Goal: Task Accomplishment & Management: Manage account settings

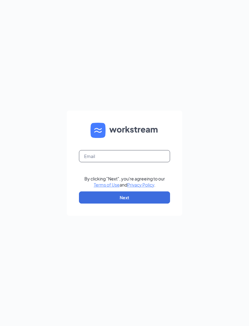
click at [160, 160] on input "text" at bounding box center [124, 156] width 91 height 12
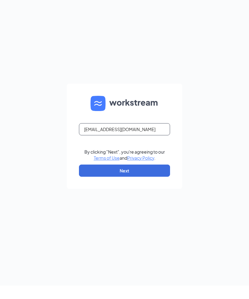
type input "354900@brewingbrand.com"
click at [163, 190] on button "Next" at bounding box center [124, 184] width 91 height 12
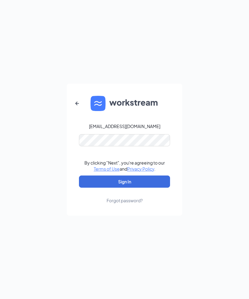
click at [163, 187] on button "Sign In" at bounding box center [124, 181] width 91 height 12
click at [125, 187] on button "Sign In" at bounding box center [124, 181] width 91 height 12
click at [153, 187] on button "Sign In" at bounding box center [124, 181] width 91 height 12
click at [166, 187] on button "Sign In" at bounding box center [124, 181] width 91 height 12
click at [164, 187] on button "Sign In" at bounding box center [124, 181] width 91 height 12
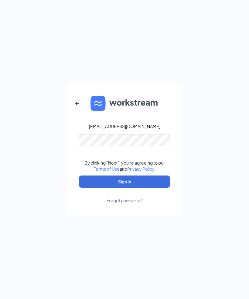
click at [157, 187] on button "Sign In" at bounding box center [124, 181] width 91 height 12
click at [116, 215] on form "354900@brewingbrand.com Credential mismatches. By clicking "Next", you're agree…" at bounding box center [124, 150] width 115 height 132
click at [120, 215] on form "354900@brewingbrand.com Credential mismatches. By clicking "Next", you're agree…" at bounding box center [124, 150] width 115 height 132
click at [119, 215] on form "354900@brewingbrand.com Credential mismatches. By clicking "Next", you're agree…" at bounding box center [124, 150] width 115 height 132
click at [118, 215] on form "354900@brewingbrand.com Credential mismatches. By clicking "Next", you're agree…" at bounding box center [124, 150] width 115 height 132
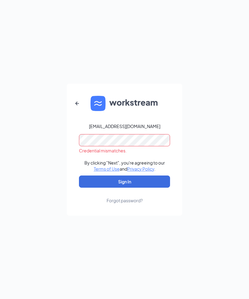
click at [49, 163] on div "354900@brewingbrand.com Credential mismatches. By clicking "Next", you're agree…" at bounding box center [124, 149] width 249 height 299
click at [49, 169] on div "354900@brewingbrand.com Credential mismatches. By clicking "Next", you're agree…" at bounding box center [124, 149] width 249 height 299
click at [37, 156] on div "354900@brewingbrand.com Credential mismatches. By clicking "Next", you're agree…" at bounding box center [124, 149] width 249 height 299
click at [29, 151] on div "354900@brewingbrand.com Credential mismatches. By clicking "Next", you're agree…" at bounding box center [124, 149] width 249 height 299
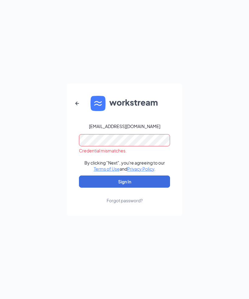
click at [108, 203] on link "Forgot password?" at bounding box center [125, 195] width 36 height 16
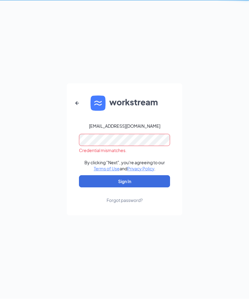
scroll to position [19, 0]
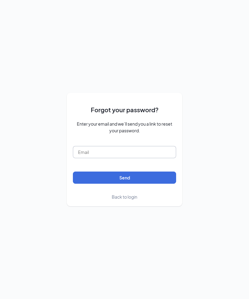
click at [87, 156] on input "text" at bounding box center [124, 152] width 103 height 12
type input "354900@brewingbrand.com"
click at [176, 183] on button "Send" at bounding box center [124, 177] width 103 height 12
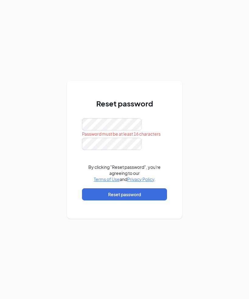
click at [132, 173] on form "Password must be at least 16 characters By clicking "Reset password", you're ag…" at bounding box center [124, 162] width 85 height 88
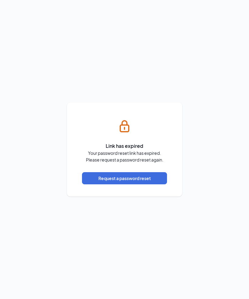
click at [154, 184] on button "Request a password reset" at bounding box center [124, 178] width 85 height 12
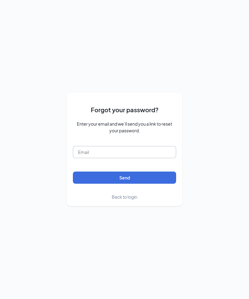
click at [146, 158] on input "text" at bounding box center [124, 152] width 103 height 12
type input "354900@brewingbrand.com"
click at [231, 169] on div "Forgot your password? Enter your email and we’ll send you a link to reset your …" at bounding box center [124, 149] width 249 height 299
click at [168, 183] on button "Send" at bounding box center [124, 177] width 103 height 12
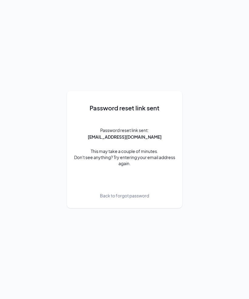
click at [138, 199] on span "Back to forgot password" at bounding box center [124, 195] width 49 height 7
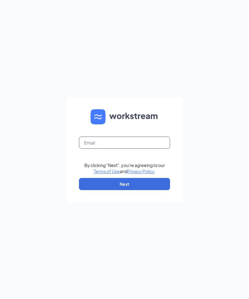
click at [141, 149] on input "text" at bounding box center [124, 142] width 91 height 12
type input "354900@brewingbrand.com"
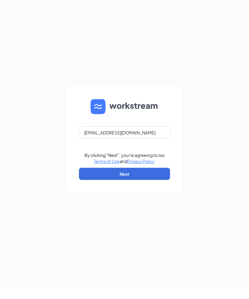
click at [161, 190] on button "Next" at bounding box center [124, 184] width 91 height 12
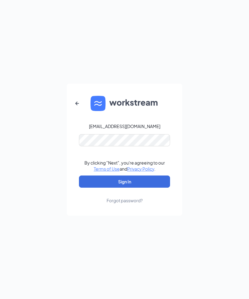
click at [162, 187] on button "Sign In" at bounding box center [124, 181] width 91 height 12
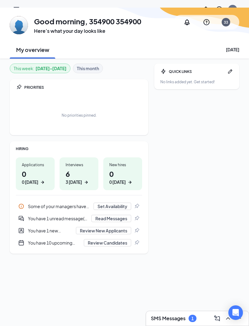
scroll to position [12, 0]
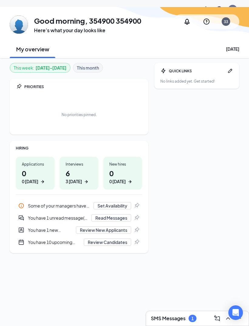
click at [91, 67] on b "This month" at bounding box center [88, 67] width 22 height 7
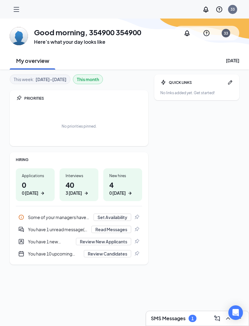
click at [148, 256] on div "HIRING Applications 0 0 [DATE] Interviews 40 3 [DATE] New hires 4 0 [DATE] Some…" at bounding box center [79, 208] width 139 height 112
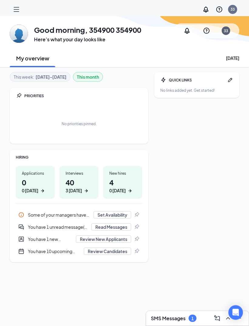
scroll to position [3, 0]
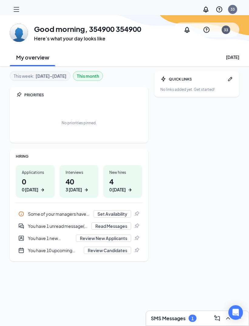
click at [55, 77] on b "[DATE] - [DATE]" at bounding box center [51, 76] width 31 height 7
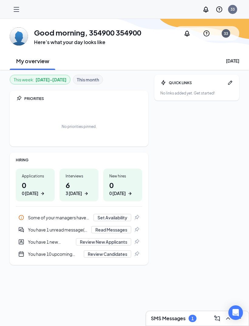
click at [19, 7] on icon "Hamburger" at bounding box center [16, 9] width 7 height 7
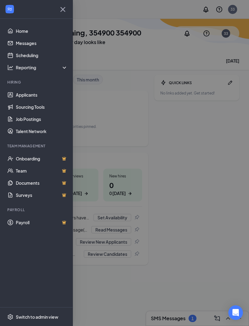
click at [49, 98] on link "Applicants" at bounding box center [42, 95] width 52 height 12
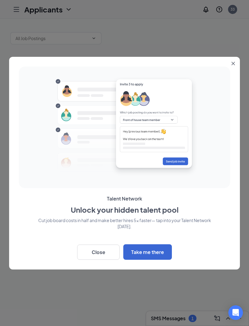
click at [109, 251] on button "Close" at bounding box center [98, 252] width 43 height 15
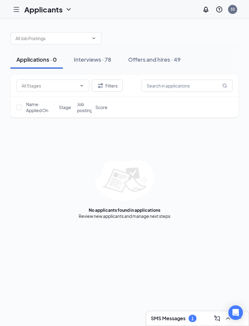
click at [105, 62] on div "Interviews · 78" at bounding box center [92, 60] width 37 height 8
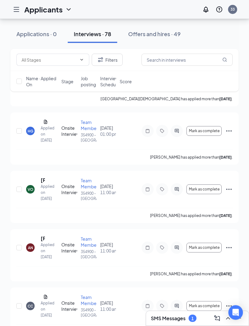
scroll to position [484, 0]
click at [219, 165] on div "[PERSON_NAME] has applied more than [DATE] ." at bounding box center [124, 156] width 216 height 15
click at [232, 135] on icon "Ellipses" at bounding box center [228, 130] width 7 height 7
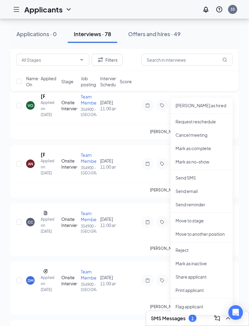
scroll to position [568, 0]
click at [214, 222] on p "Move to stage" at bounding box center [202, 221] width 52 height 6
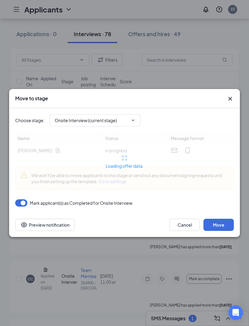
type input "Offer Letter (next stage)"
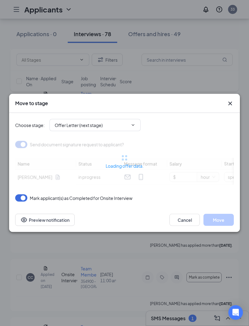
type input "[DATE]"
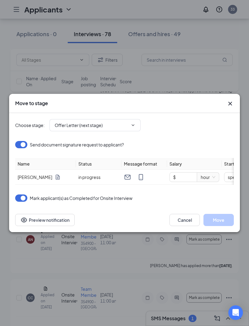
scroll to position [488, 0]
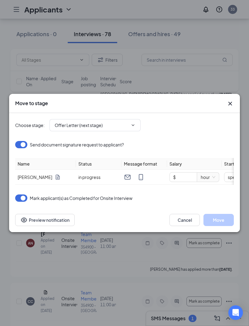
click at [184, 182] on input "$" at bounding box center [183, 177] width 27 height 9
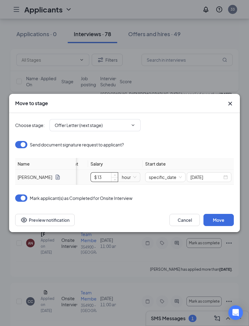
scroll to position [0, 79]
click at [181, 182] on span "specific_date" at bounding box center [165, 177] width 33 height 9
type input "$ 13"
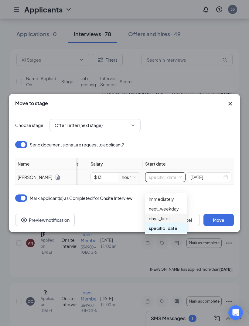
click at [175, 216] on div "days_later" at bounding box center [166, 218] width 34 height 7
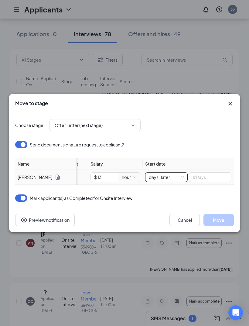
click at [215, 182] on input at bounding box center [210, 177] width 42 height 9
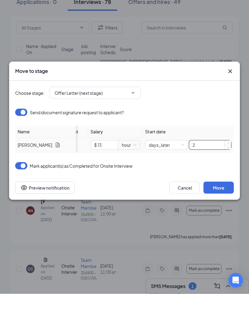
type input "2"
click at [226, 214] on button "Move" at bounding box center [219, 220] width 30 height 12
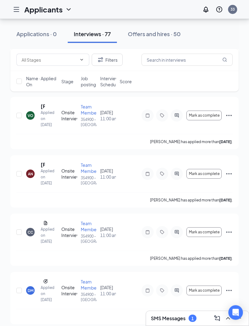
scroll to position [499, 0]
click at [85, 39] on button "Interviews · 77" at bounding box center [92, 34] width 49 height 18
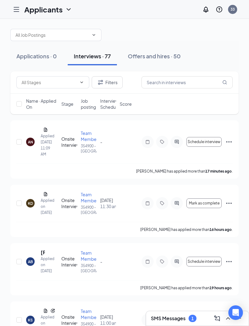
scroll to position [0, 0]
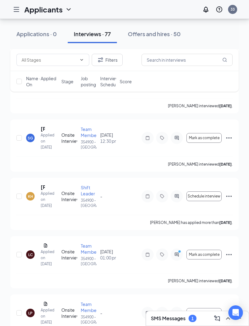
click at [45, 40] on button "Applications · 0" at bounding box center [36, 34] width 53 height 18
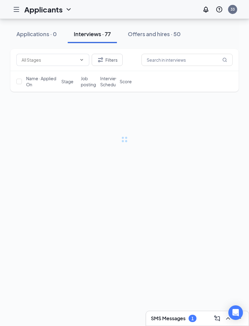
click at [31, 35] on input "text" at bounding box center [52, 38] width 74 height 7
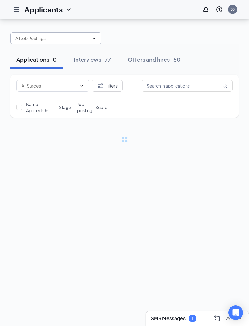
scroll to position [18, 0]
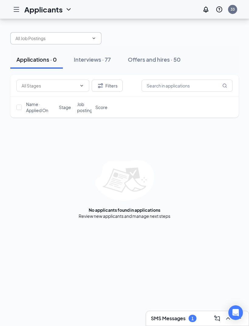
click at [1, 29] on div "Dunkin' [PERSON_NAME]/Finisher (354900 - [GEOGRAPHIC_DATA]) Shift Leader (35490…" at bounding box center [124, 122] width 249 height 207
click at [10, 5] on div at bounding box center [16, 9] width 12 height 12
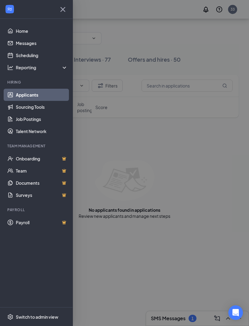
click at [9, 5] on div at bounding box center [9, 9] width 11 height 11
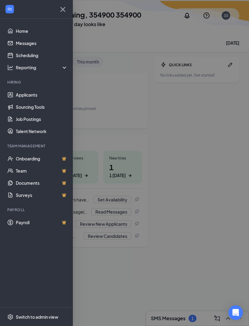
click at [16, 55] on link "Scheduling" at bounding box center [42, 55] width 52 height 12
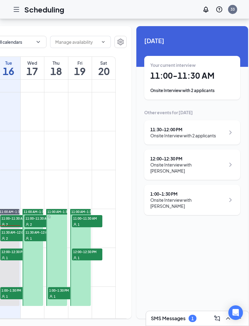
scroll to position [0, 83]
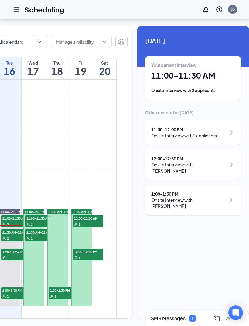
click at [154, 87] on div "Onsite Interview with 2 applicants" at bounding box center [193, 90] width 84 height 6
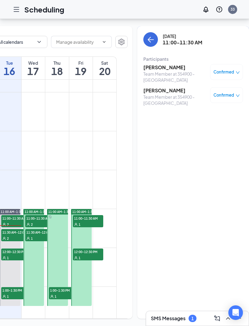
click at [143, 32] on button "back-button" at bounding box center [150, 39] width 15 height 15
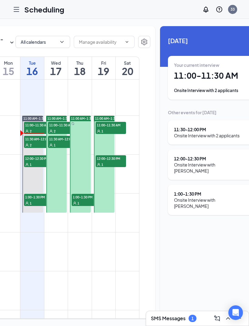
scroll to position [0, 63]
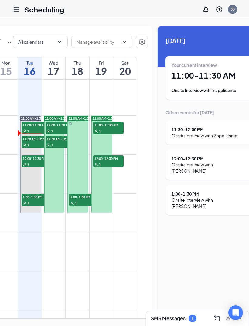
click at [52, 142] on link "11:00 AM-1:30 PM 11:00-11:30 AM 2 11:30 AM-12:00 PM 1" at bounding box center [54, 163] width 22 height 97
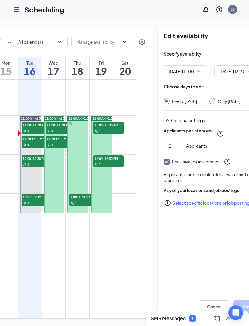
type input "11:00 AM"
type input "01:30 PM"
click at [53, 147] on link "11:00 AM-1:30 PM 11:00-11:30 AM 2 11:30 AM-12:00 PM 1" at bounding box center [54, 163] width 22 height 97
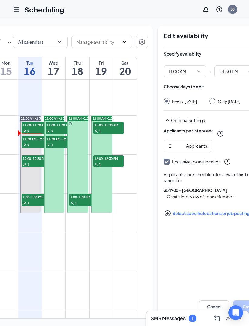
click at [52, 144] on link "11:00 AM-1:30 PM 11:00-11:30 AM 2 11:30 AM-12:00 PM 1" at bounding box center [54, 163] width 22 height 97
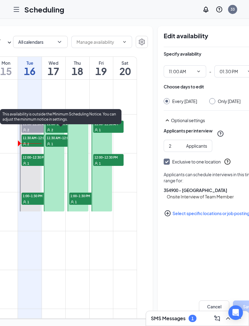
click at [30, 148] on link "11:00 AM-1:30 PM 11:00-11:30 AM 2 11:30 AM-12:00 PM 2 12:00-12:30 PM 1 1:00-1:3…" at bounding box center [30, 162] width 22 height 97
type input "11:00 AM"
type input "01:30 PM"
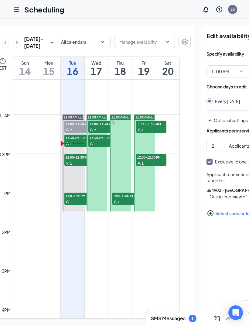
scroll to position [0, 20]
click at [19, 12] on icon "Hamburger" at bounding box center [16, 9] width 7 height 7
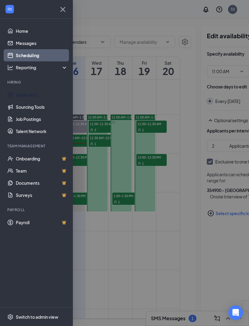
click at [16, 99] on link "Applicants" at bounding box center [42, 95] width 52 height 12
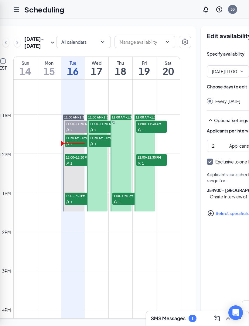
type input "11:00 AM"
type input "01:30 PM"
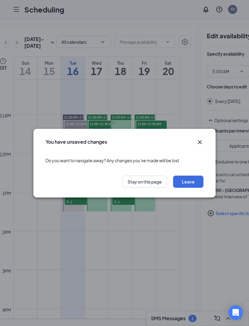
click at [195, 183] on button "Leave" at bounding box center [188, 182] width 30 height 12
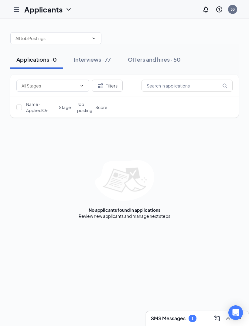
click at [80, 56] on div "Interviews · 77" at bounding box center [92, 60] width 37 height 8
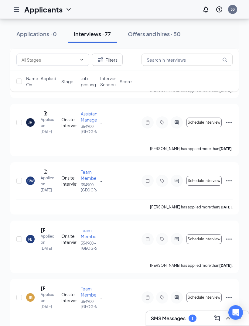
scroll to position [1893, 0]
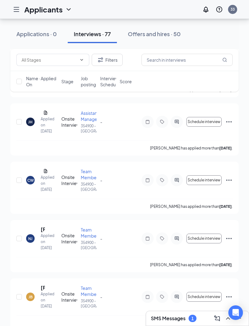
click at [114, 82] on div "[PERSON_NAME] Applied on [DATE] Onsite Interview Team Member 354900 - [GEOGRAPH…" at bounding box center [124, 66] width 216 height 31
click at [238, 156] on div "[PERSON_NAME] Applied on [DATE] Onsite Interview Assistant Manager 354900 - [GE…" at bounding box center [124, 129] width 228 height 52
click at [230, 67] on icon "Ellipses" at bounding box center [228, 63] width 7 height 7
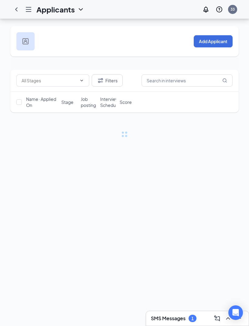
scroll to position [19, 0]
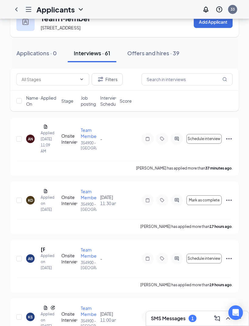
click at [113, 107] on span "Interview Schedule" at bounding box center [109, 101] width 19 height 12
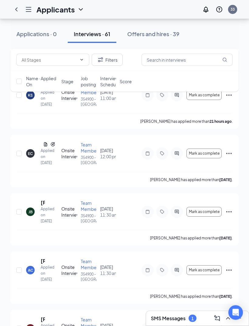
scroll to position [351, 0]
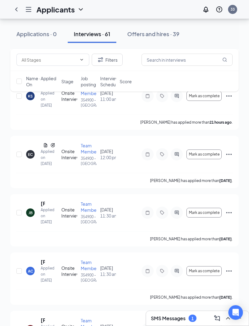
click at [95, 188] on div "[PERSON_NAME] has applied more than [DATE] ." at bounding box center [124, 180] width 216 height 15
click at [164, 160] on div at bounding box center [162, 154] width 12 height 12
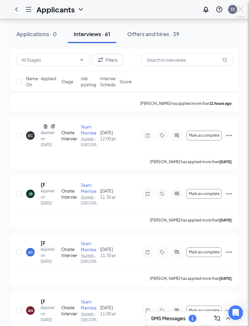
scroll to position [370, 0]
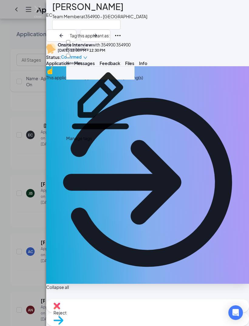
click at [177, 17] on div "[PERSON_NAME] Team Member at 354900 - [GEOGRAPHIC_DATA]" at bounding box center [147, 21] width 203 height 42
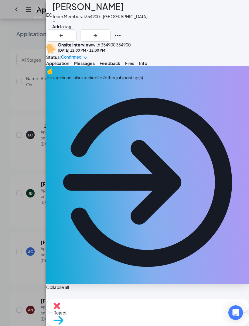
click at [82, 54] on span "Confirmed" at bounding box center [71, 57] width 21 height 6
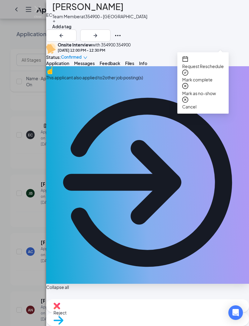
click at [82, 54] on span "Confirmed" at bounding box center [71, 57] width 21 height 6
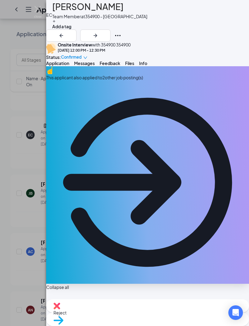
click at [82, 54] on span "Confirmed" at bounding box center [71, 57] width 21 height 6
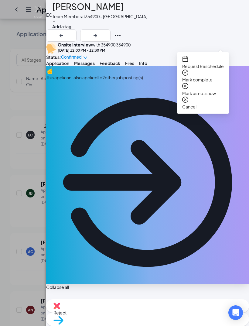
click at [224, 71] on div "Mark complete" at bounding box center [203, 77] width 42 height 14
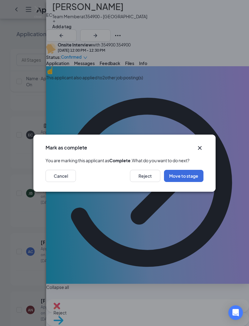
click at [56, 182] on button "Cancel" at bounding box center [61, 176] width 30 height 12
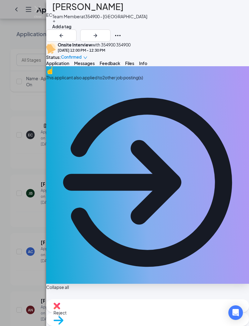
click at [23, 174] on div "[PERSON_NAME] Team Member at 354900 - [GEOGRAPHIC_DATA] Add a tag Onsite Interv…" at bounding box center [124, 163] width 249 height 326
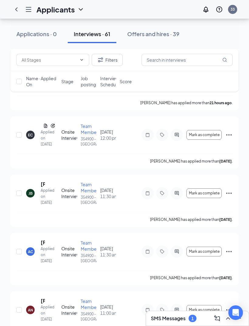
click at [37, 8] on h1 "Applicants" at bounding box center [55, 9] width 38 height 10
click at [17, 138] on input "checkbox" at bounding box center [18, 134] width 5 height 5
checkbox input "true"
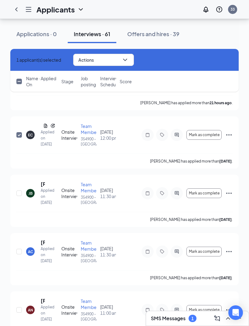
click at [223, 53] on div "1 applicant(s) selected Actions" at bounding box center [124, 60] width 228 height 22
click at [234, 169] on div "[PERSON_NAME] Applied on [DATE] Onsite Interview Team Member 354900 - [GEOGRAPH…" at bounding box center [124, 142] width 228 height 52
click at [221, 95] on div "KS [PERSON_NAME] Applied on [DATE] Onsite Interview Team Member 354900 - [GEOGR…" at bounding box center [124, 79] width 216 height 31
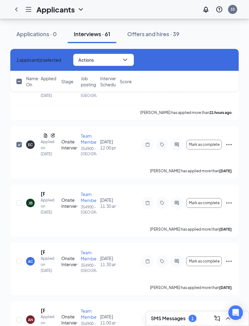
scroll to position [365, 0]
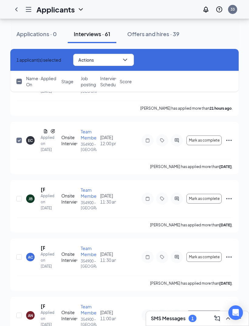
click at [232, 144] on icon "Ellipses" at bounding box center [228, 140] width 7 height 7
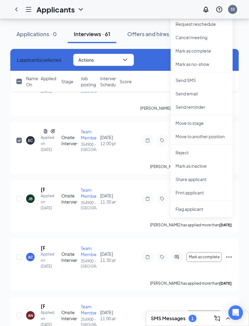
click at [205, 155] on p "Reject" at bounding box center [202, 152] width 52 height 6
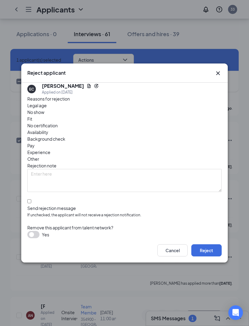
click at [50, 153] on span "Experience" at bounding box center [38, 152] width 23 height 7
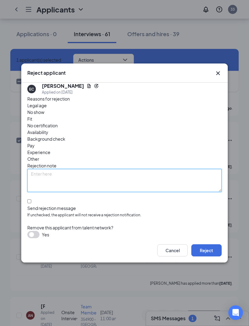
click at [195, 183] on textarea at bounding box center [124, 180] width 194 height 23
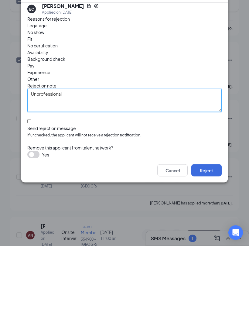
type textarea "Unprofessional"
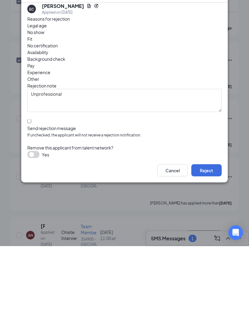
click at [33, 200] on label "Send rejection message If unchecked, the applicant will not receive a rejection…" at bounding box center [124, 209] width 194 height 19
click at [31, 199] on input "Send rejection message If unchecked, the applicant will not receive a rejection…" at bounding box center [29, 201] width 4 height 4
checkbox input "true"
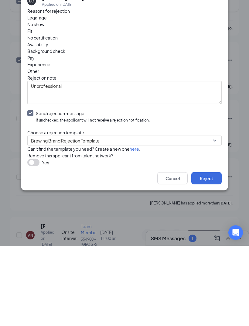
scroll to position [445, 0]
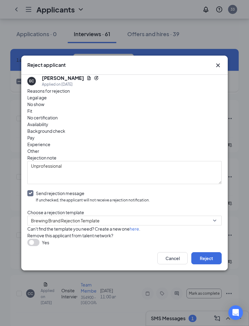
click at [203, 221] on input "search" at bounding box center [122, 220] width 183 height 9
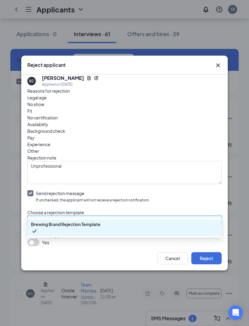
click at [208, 216] on span "Brewing Brand Rejection Template" at bounding box center [122, 224] width 182 height 16
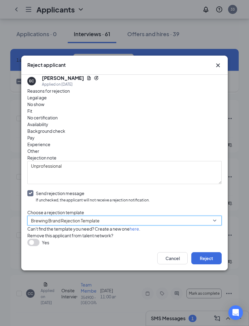
click at [211, 239] on div "Remove this applicant from talent network?" at bounding box center [124, 235] width 194 height 7
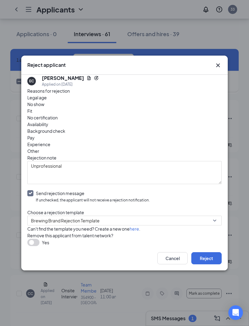
click at [204, 264] on button "Reject" at bounding box center [206, 258] width 30 height 12
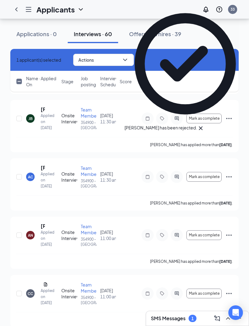
checkbox input "false"
